Goal: Information Seeking & Learning: Find specific page/section

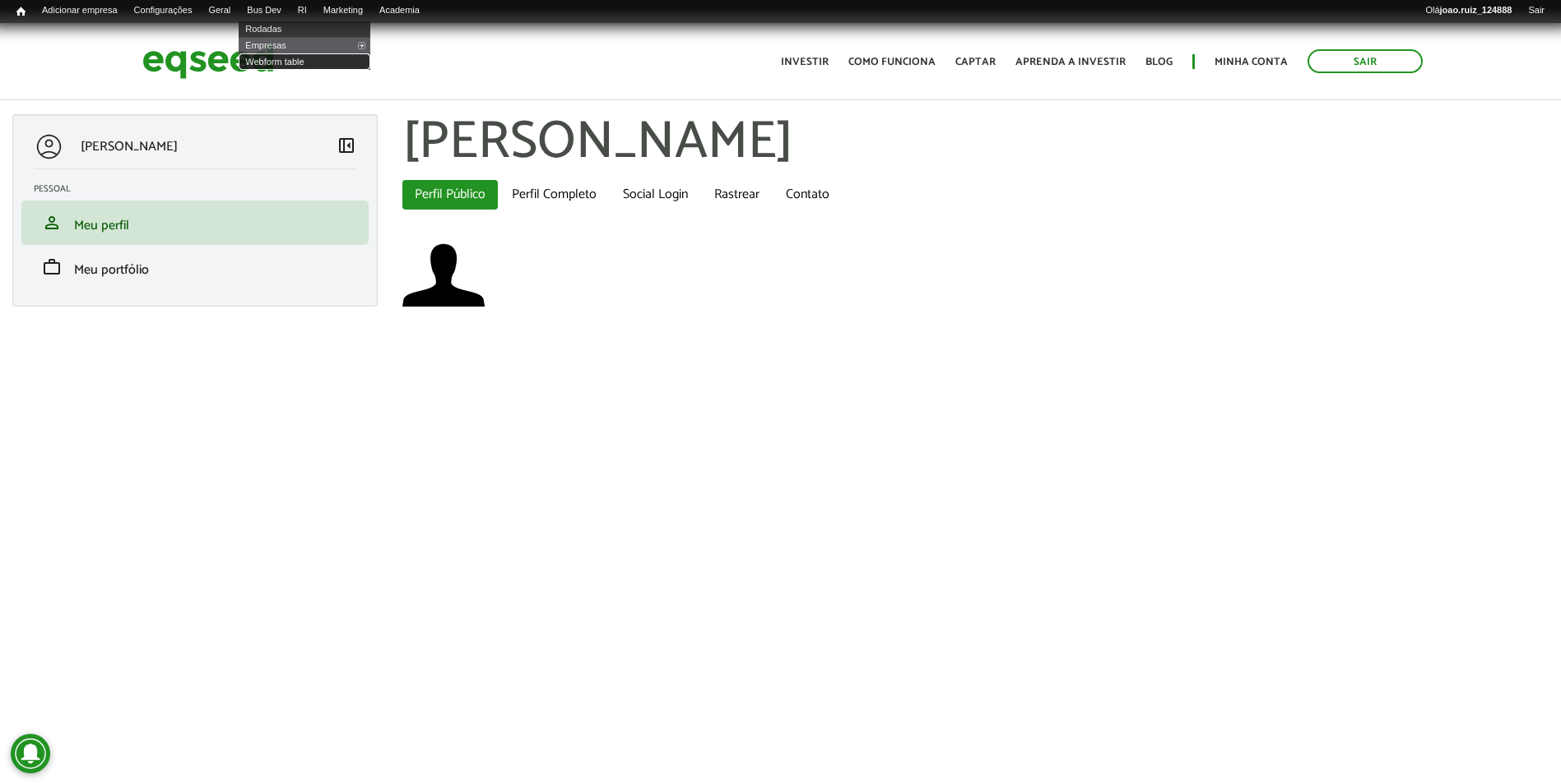
click at [284, 63] on link "Webform table" at bounding box center [304, 61] width 131 height 16
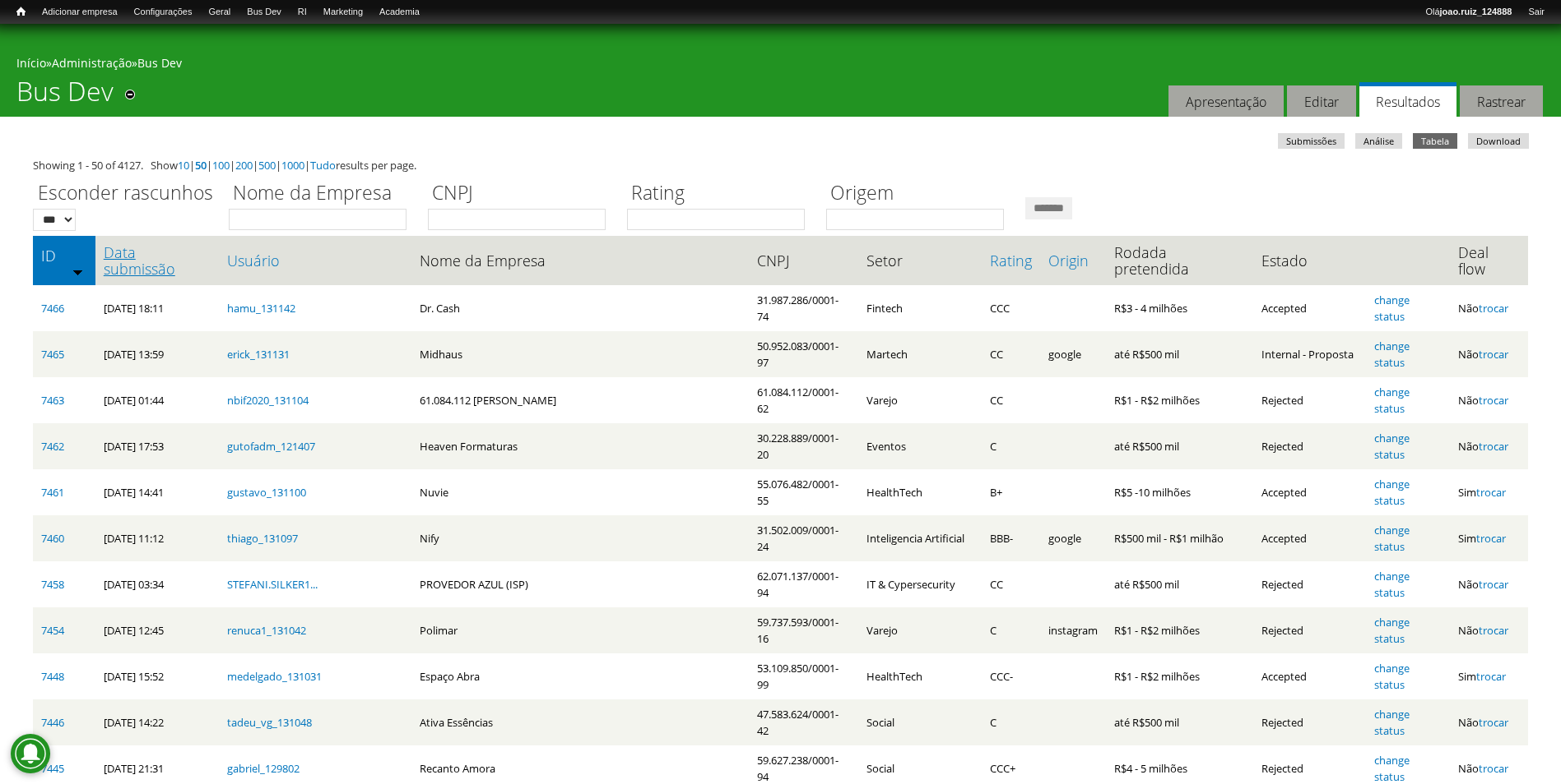
click at [167, 255] on link "Data submissão" at bounding box center [156, 261] width 107 height 33
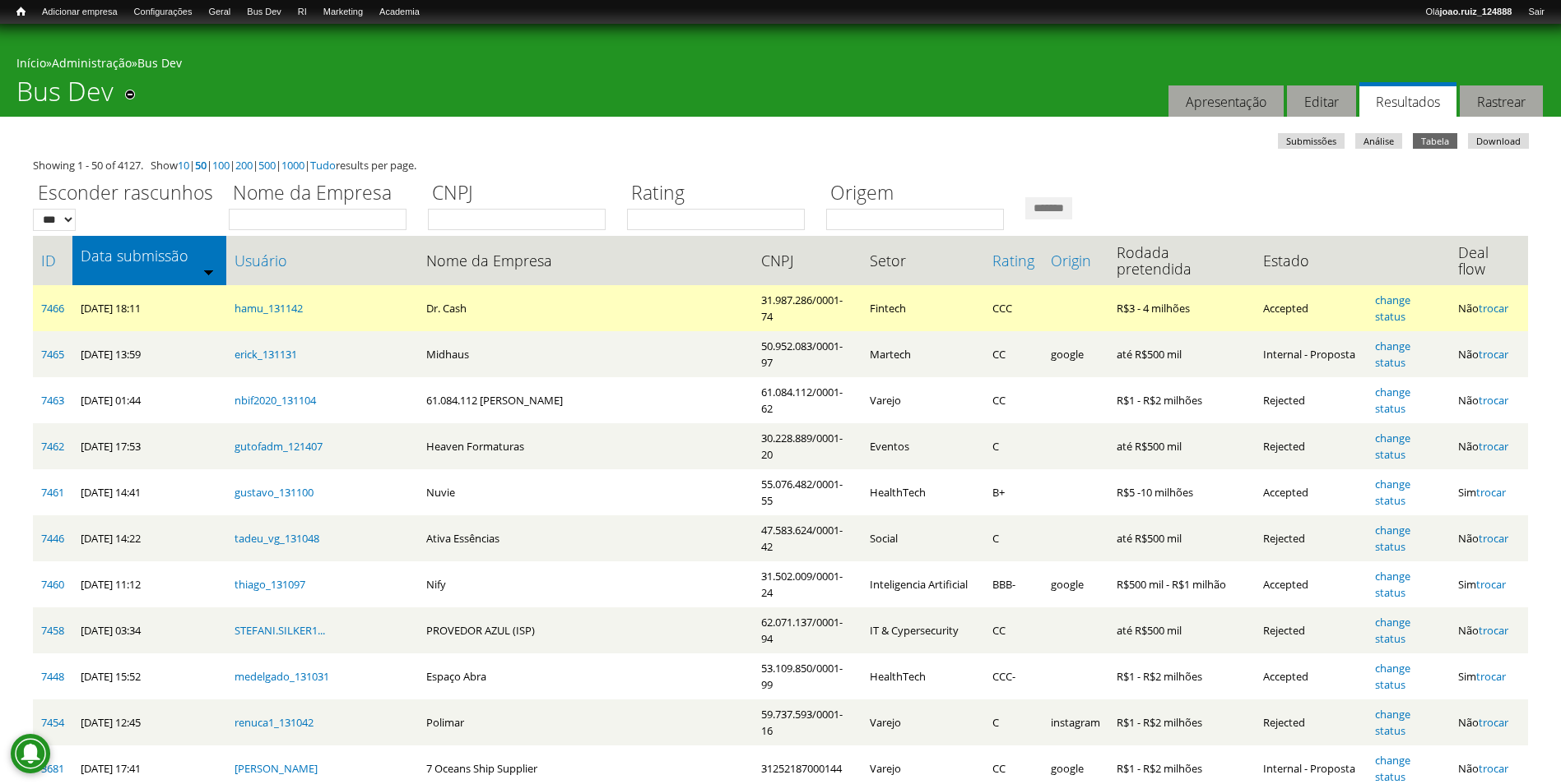
click at [66, 286] on td "7466" at bounding box center [52, 309] width 40 height 46
click at [63, 301] on link "7466" at bounding box center [53, 308] width 23 height 14
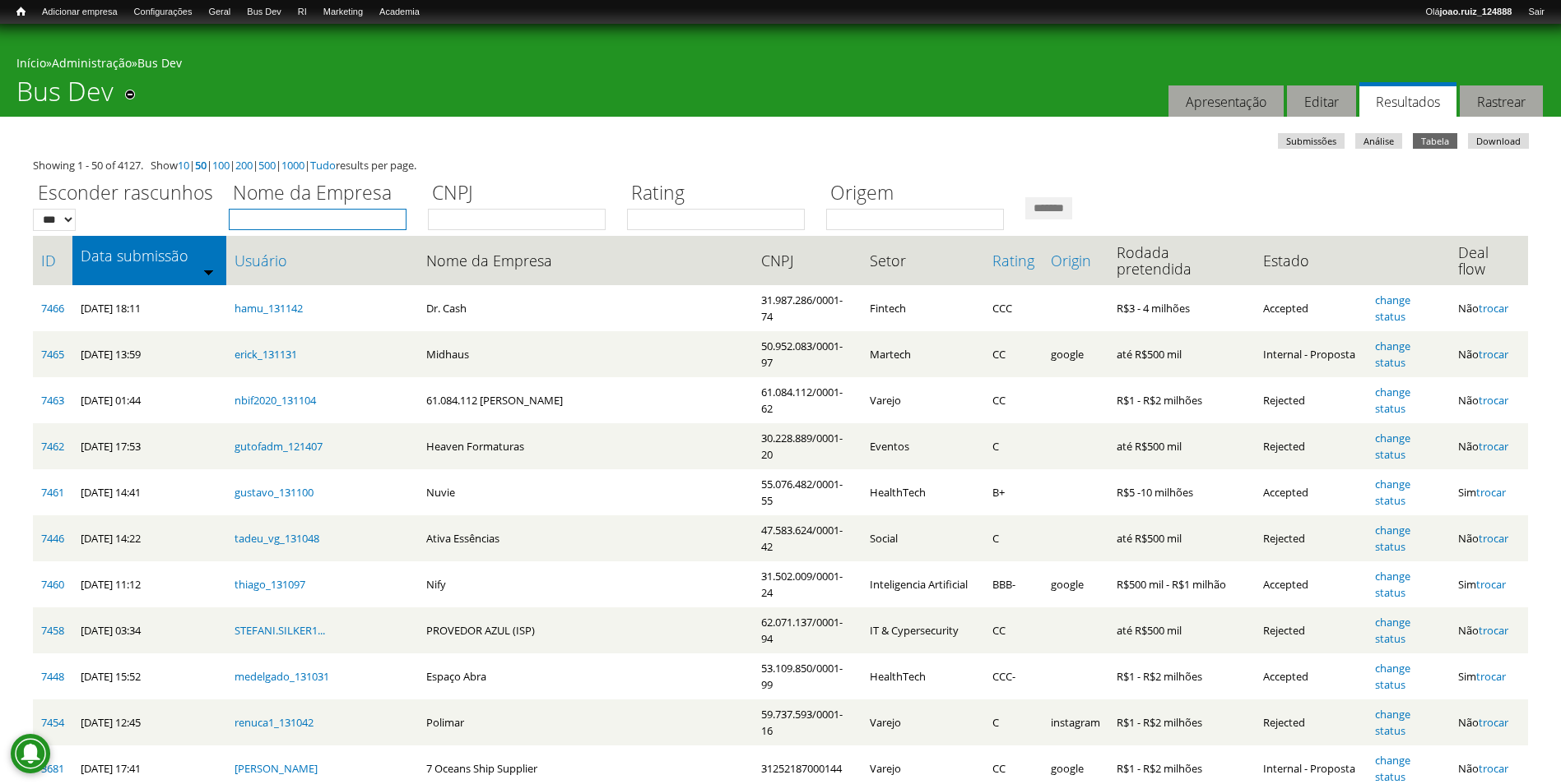
click at [325, 218] on input "Nome da Empresa" at bounding box center [318, 219] width 178 height 21
type input "*****"
click at [1183, 224] on div "Esconder rascunhos *** *** Nome da Empresa ***** CNPJ Rating Origem *******" at bounding box center [780, 202] width 1494 height 57
click at [1072, 211] on input "*******" at bounding box center [1048, 208] width 47 height 22
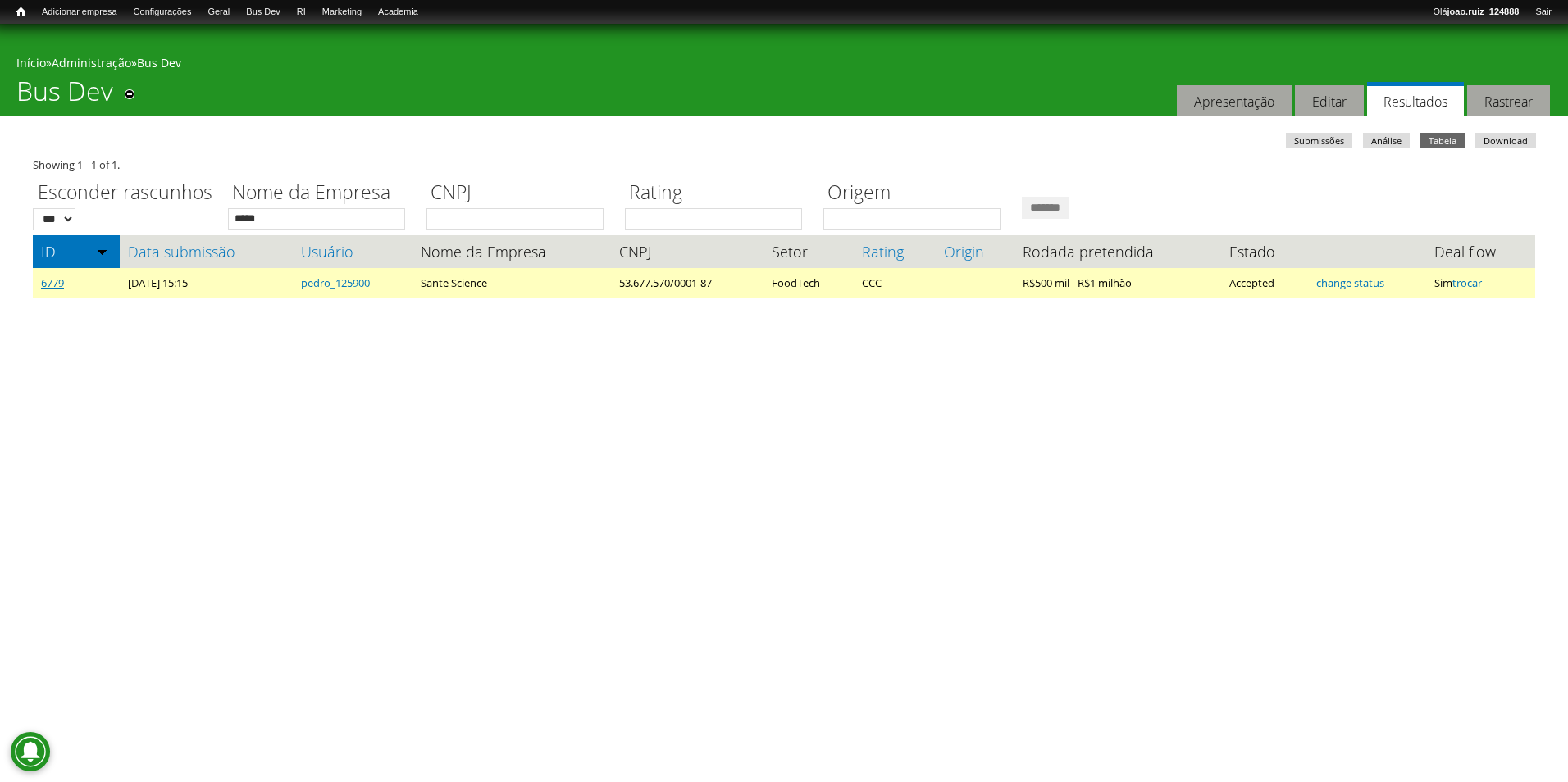
click at [58, 288] on link "6779" at bounding box center [53, 282] width 23 height 14
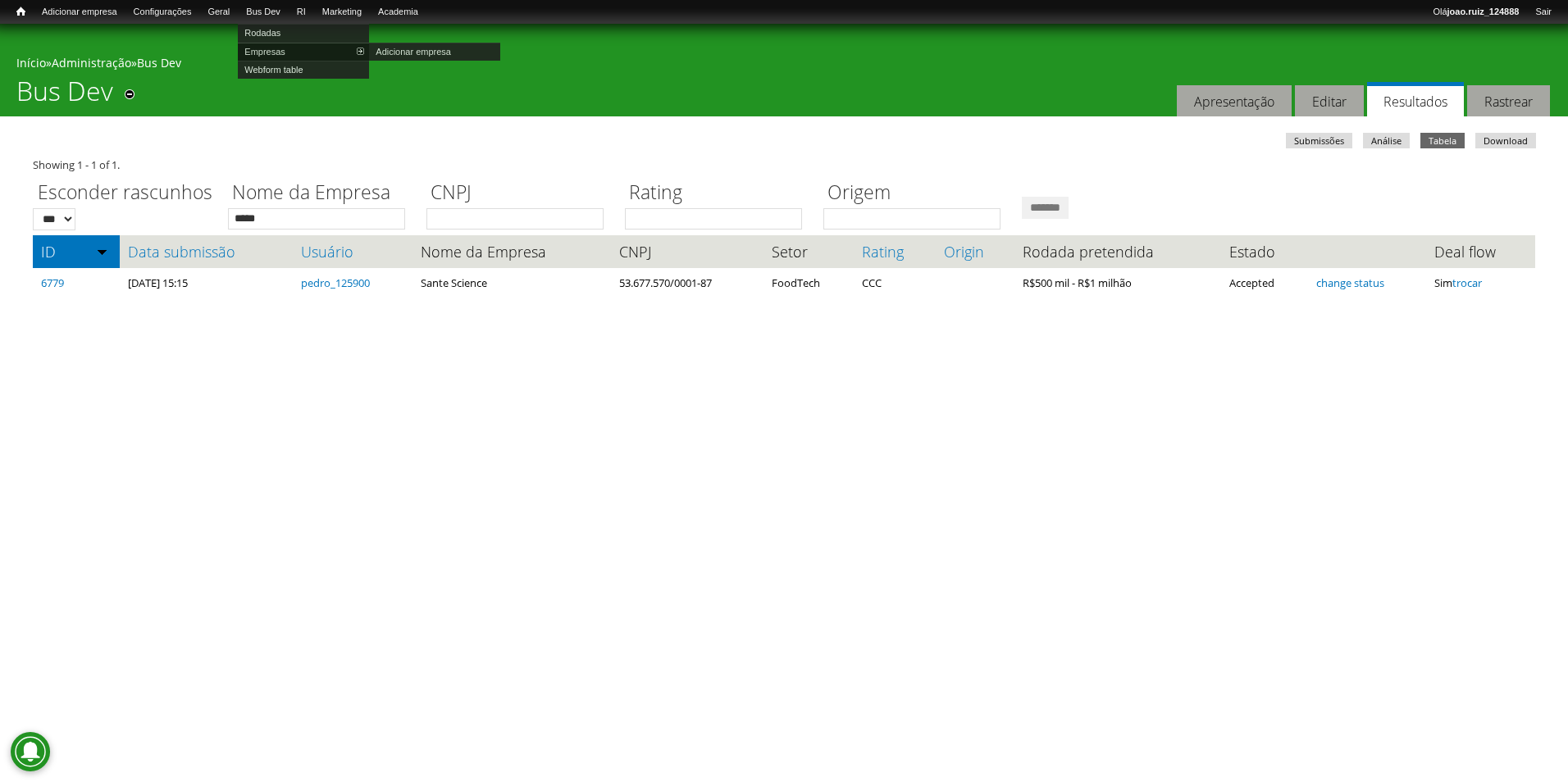
click at [296, 48] on link "Empresas" at bounding box center [303, 51] width 131 height 18
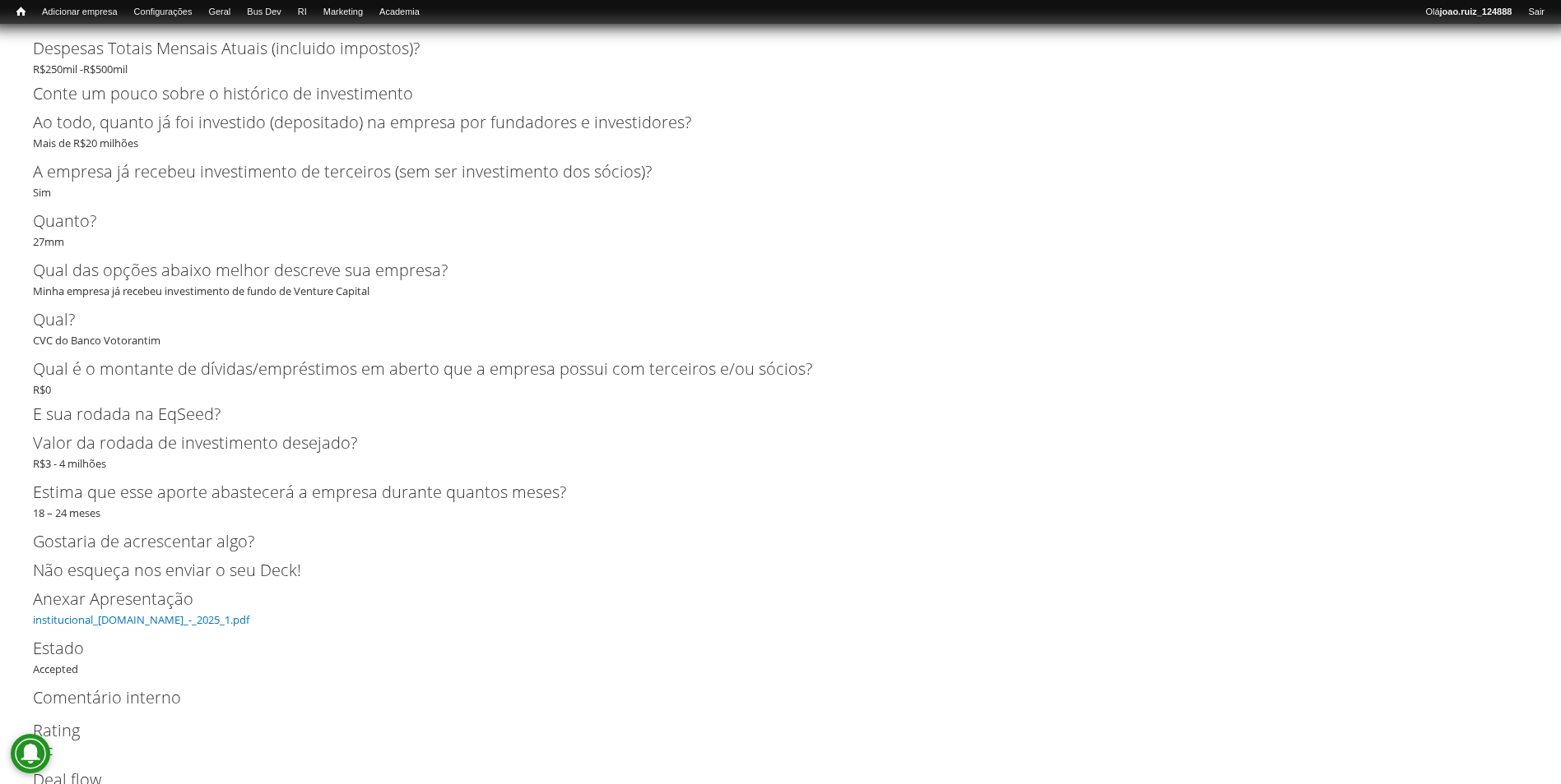
scroll to position [5164, 0]
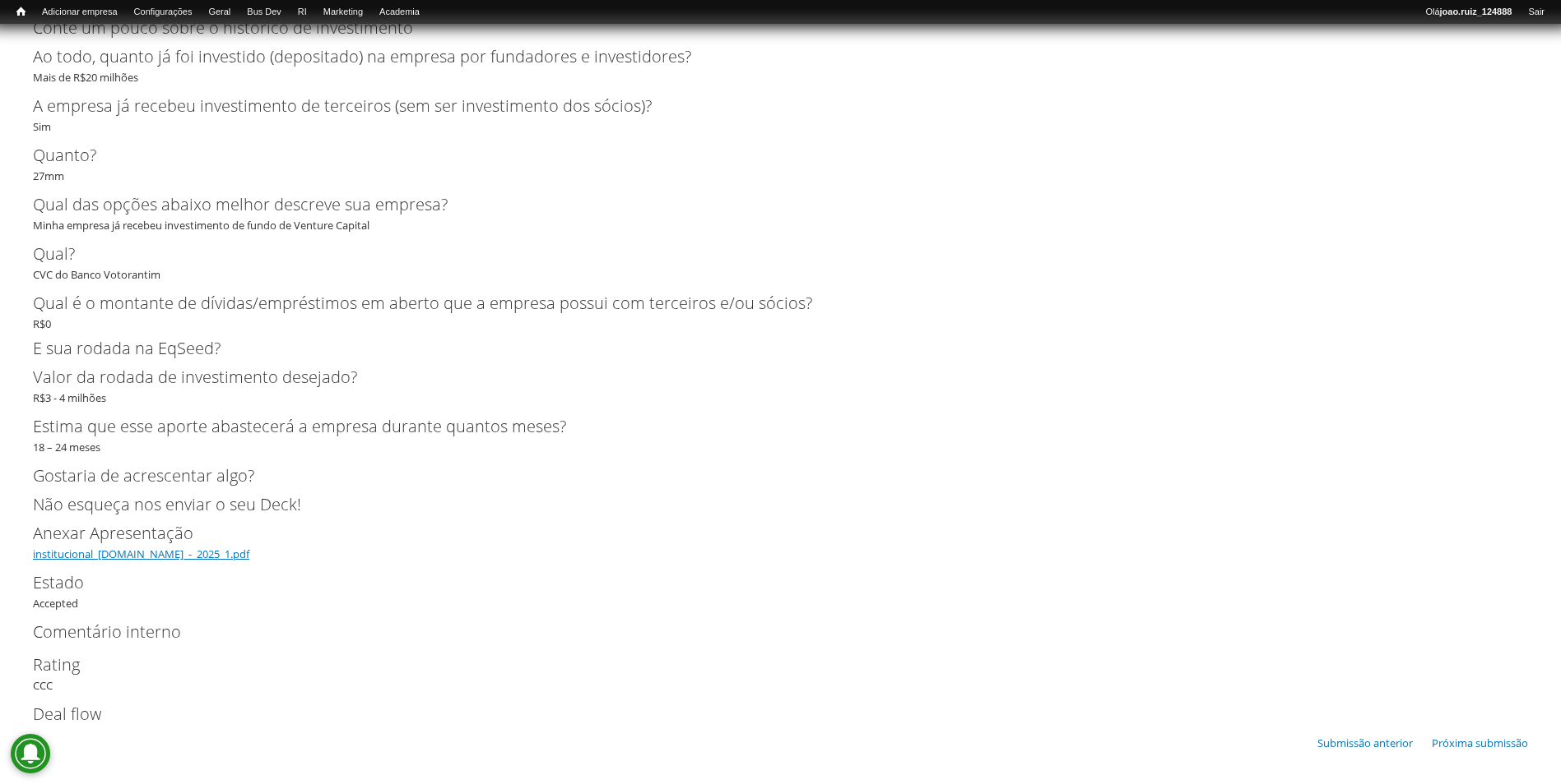
click at [148, 547] on link "institucional_[DOMAIN_NAME]_-_2025_1.pdf" at bounding box center [141, 553] width 216 height 14
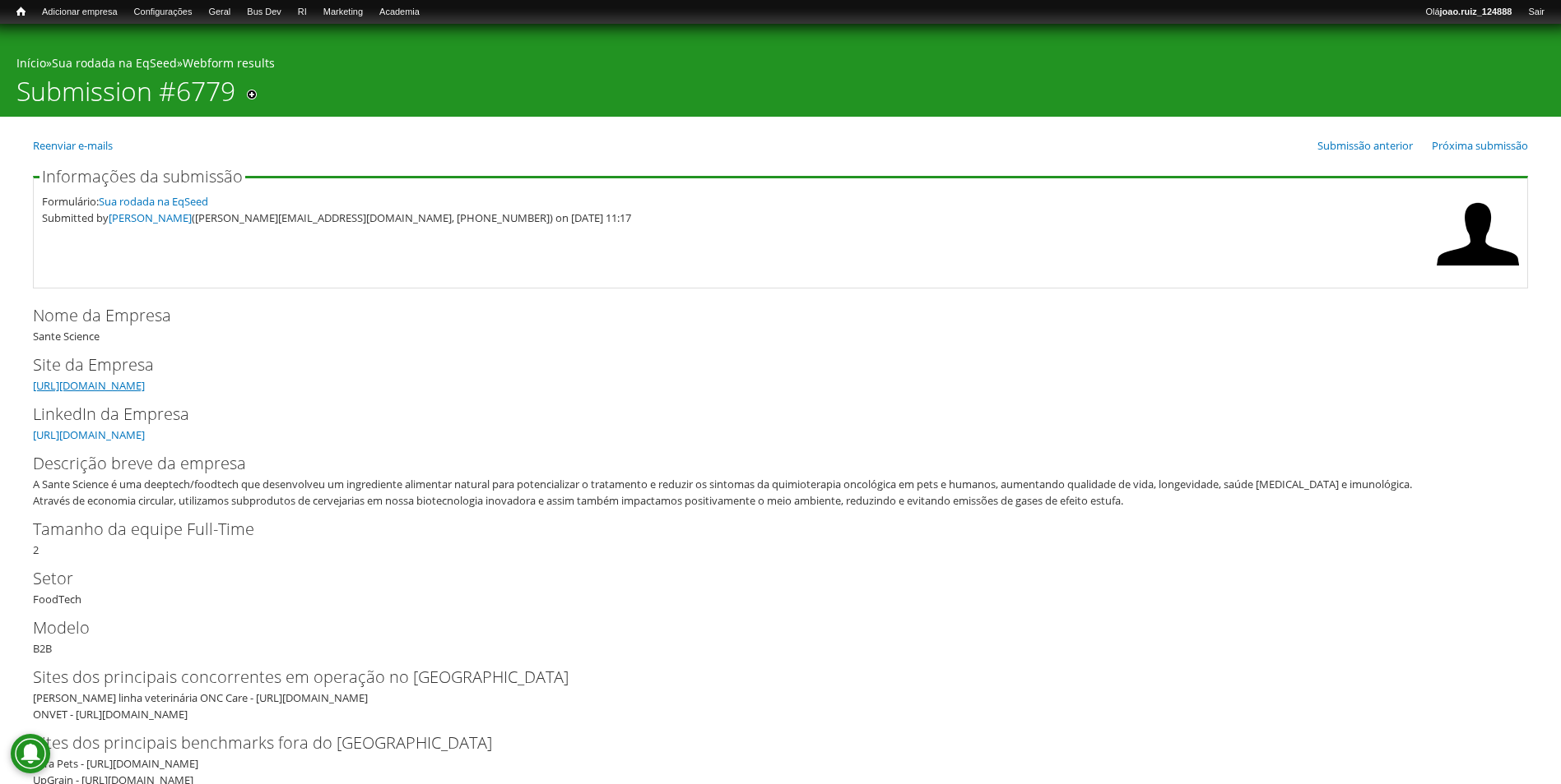
click at [145, 390] on link "https://linktr.ee/santescience" at bounding box center [89, 385] width 112 height 14
click at [145, 434] on link "https://www.linkedin.com/company/sante-science/" at bounding box center [89, 434] width 112 height 14
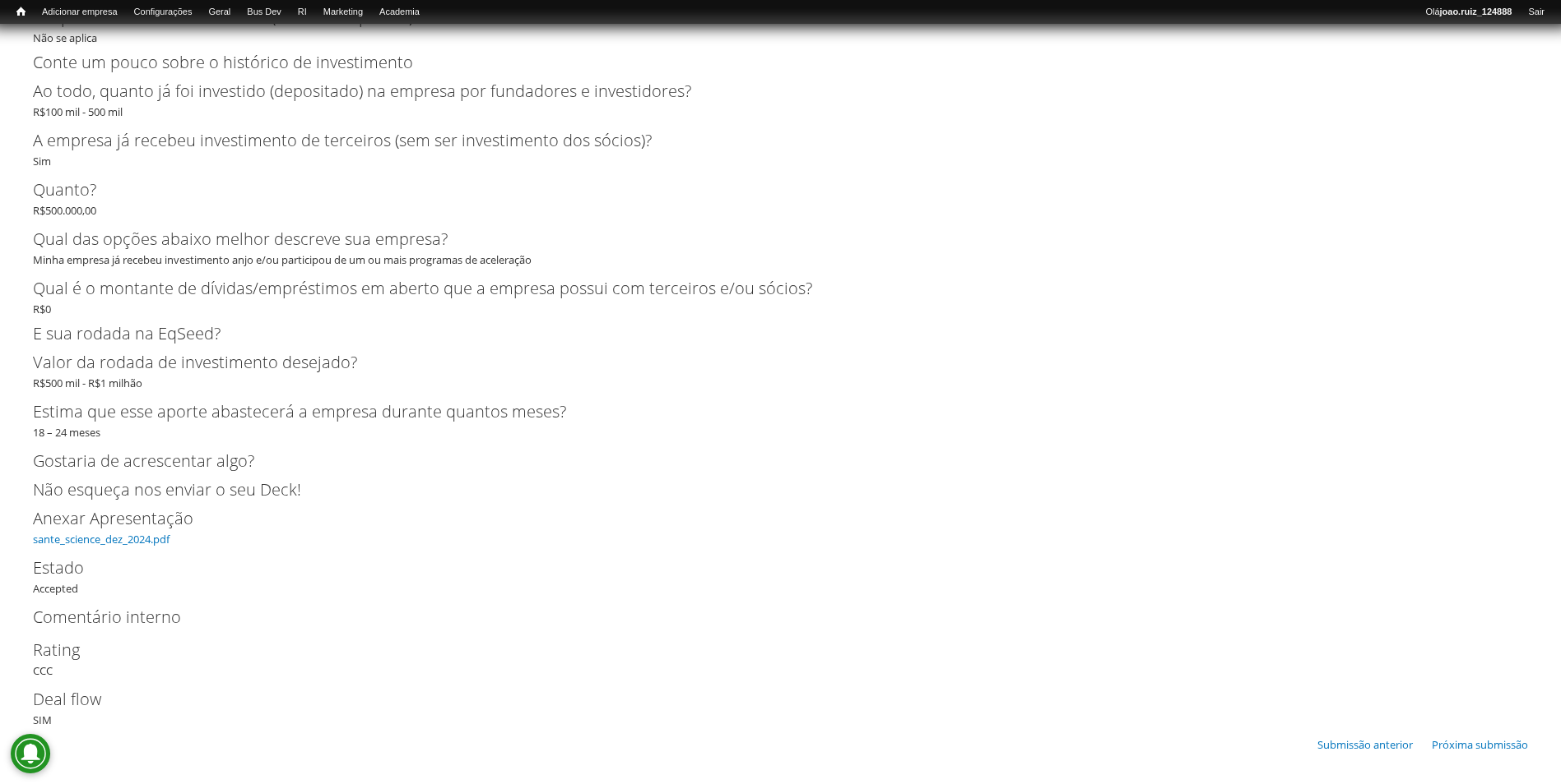
scroll to position [3782, 0]
click at [137, 535] on link "sante_science_dez_2024.pdf" at bounding box center [100, 537] width 136 height 14
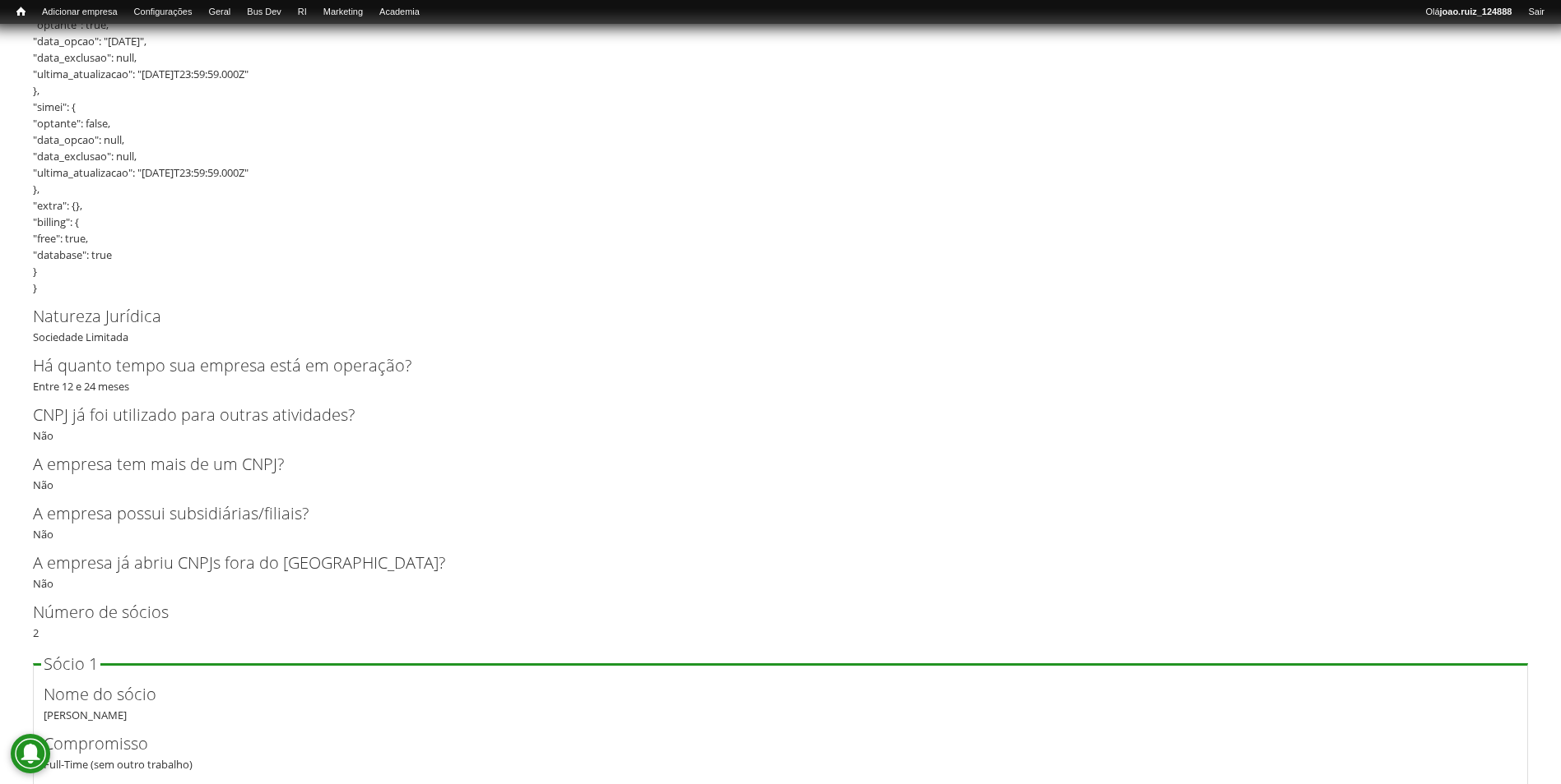
scroll to position [2466, 0]
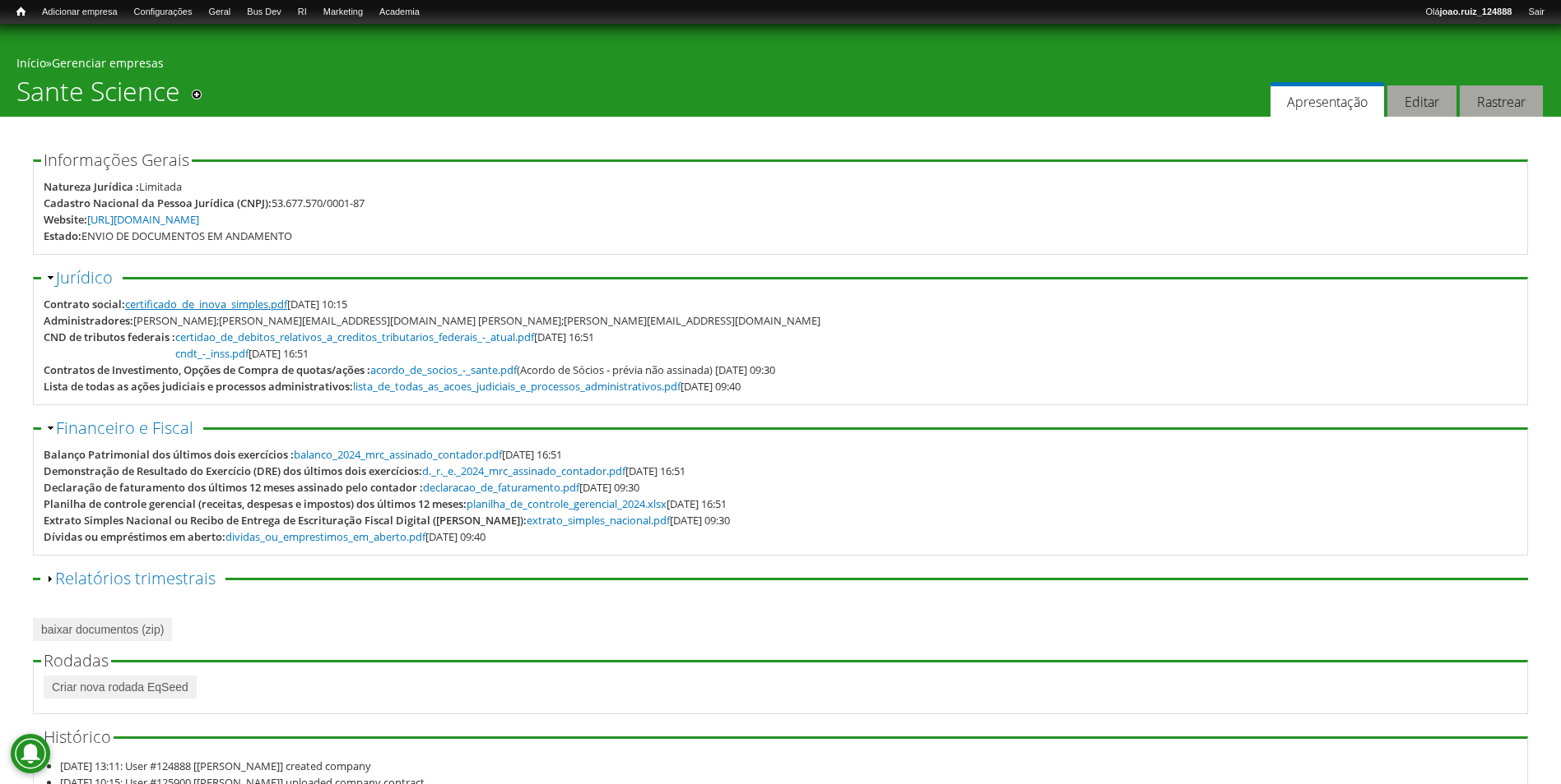
click at [268, 301] on link "certificado_de_inova_simples.pdf" at bounding box center [206, 303] width 162 height 14
click at [406, 371] on link "acordo_de_socios_-_sante.pdf" at bounding box center [443, 370] width 147 height 14
click at [238, 302] on link "certificado_de_inova_simples.pdf" at bounding box center [206, 303] width 162 height 14
